Goal: Task Accomplishment & Management: Manage account settings

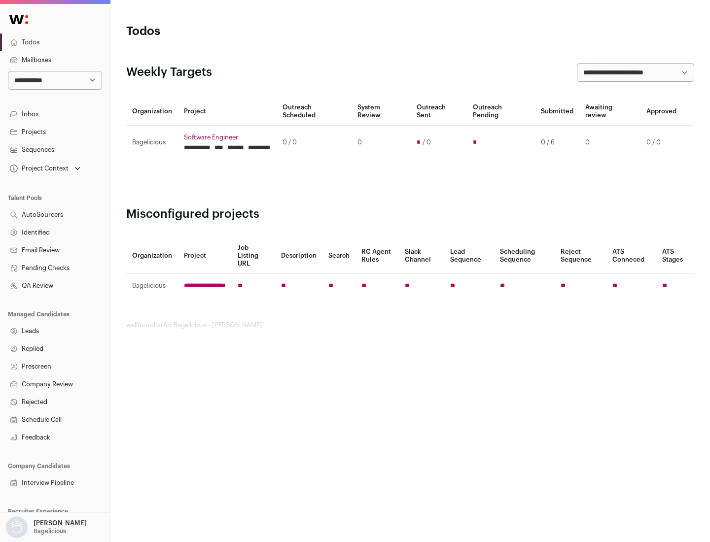
click at [55, 132] on link "Projects" at bounding box center [55, 132] width 110 height 18
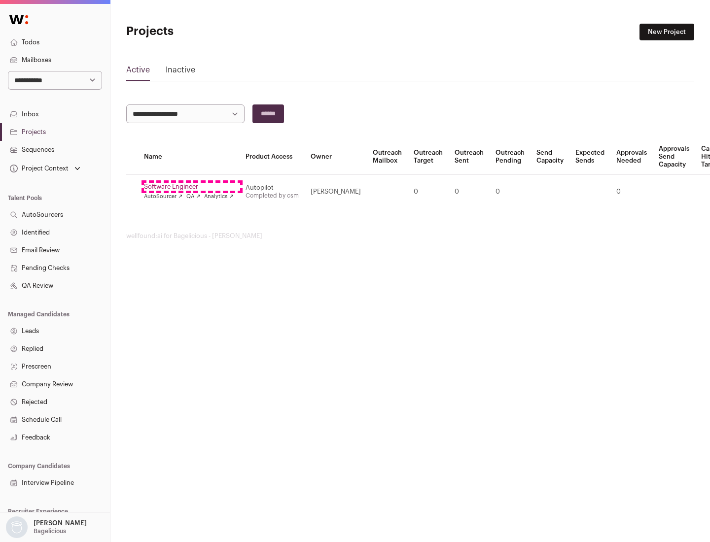
click at [192, 187] on link "Software Engineer" at bounding box center [189, 187] width 90 height 8
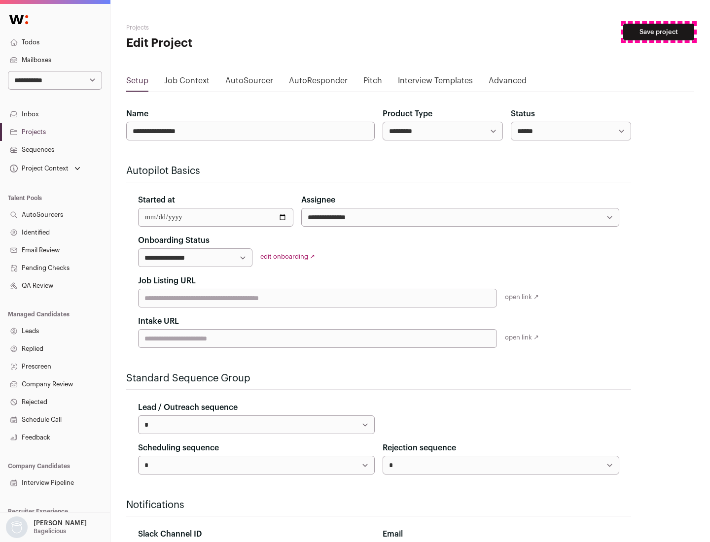
click at [659, 32] on button "Save project" at bounding box center [658, 32] width 71 height 17
